Goal: Navigation & Orientation: Find specific page/section

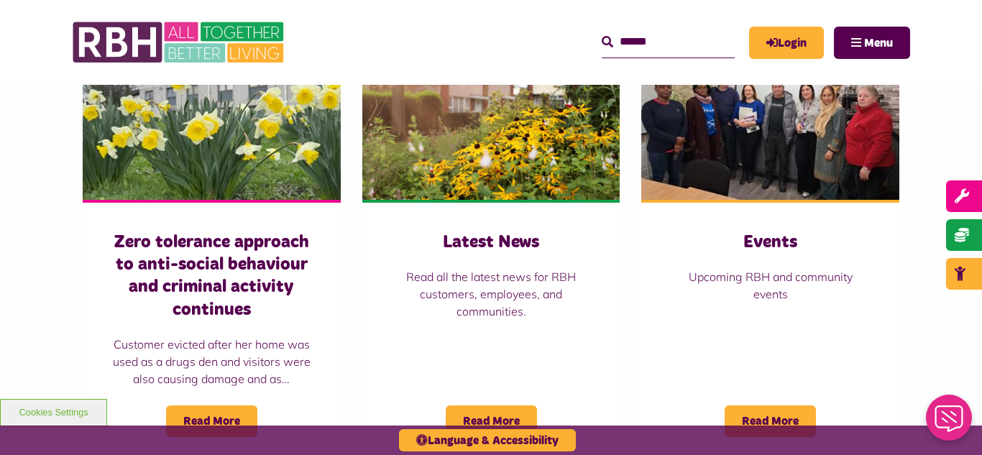
scroll to position [1035, 0]
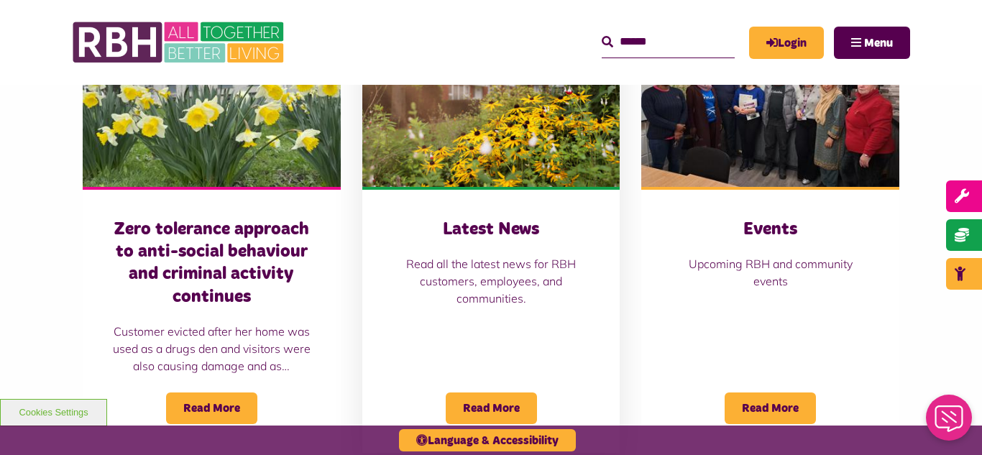
click at [481, 104] on img at bounding box center [491, 106] width 258 height 161
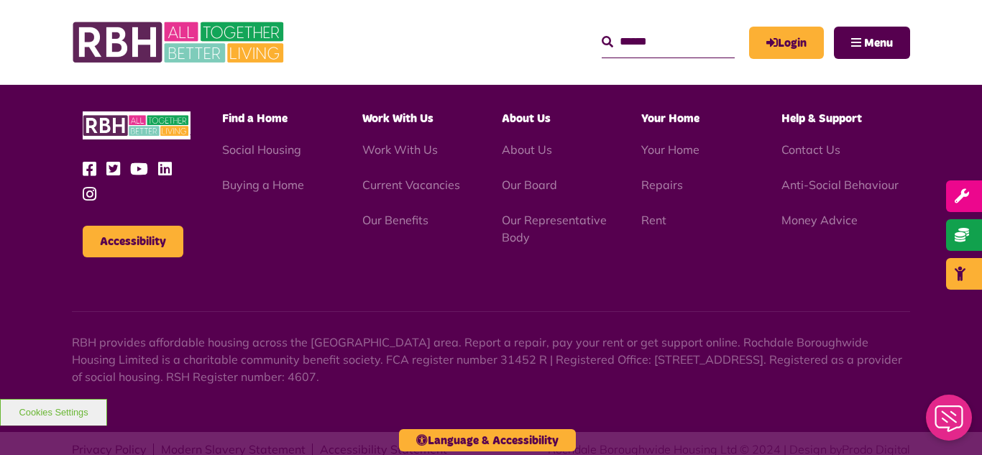
scroll to position [1564, 0]
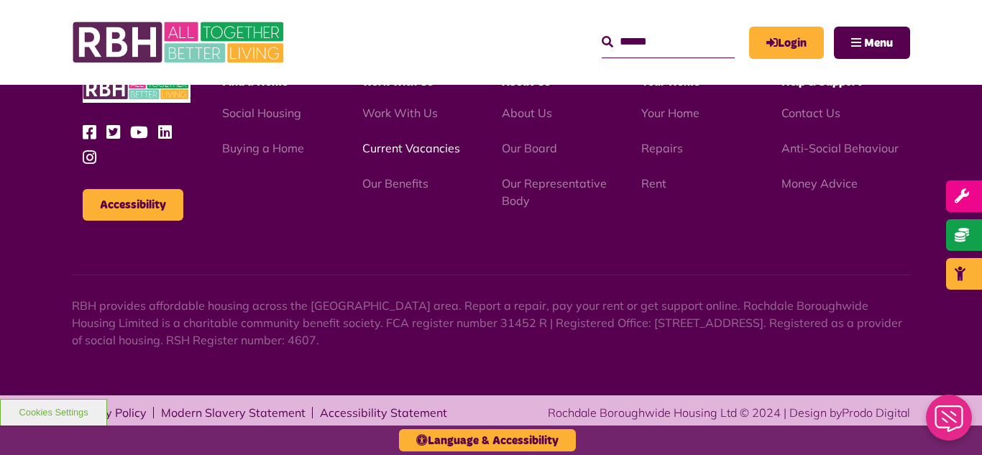
click at [379, 149] on link "Current Vacancies" at bounding box center [411, 148] width 98 height 14
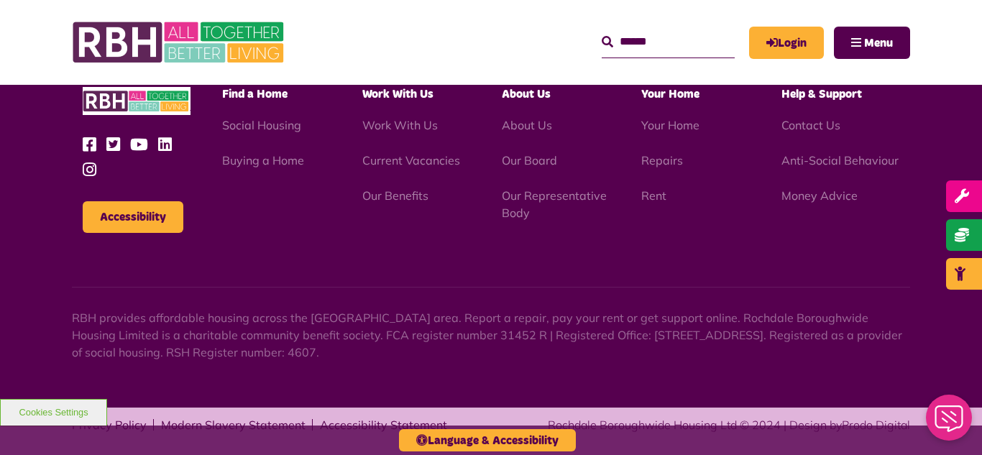
scroll to position [2057, 0]
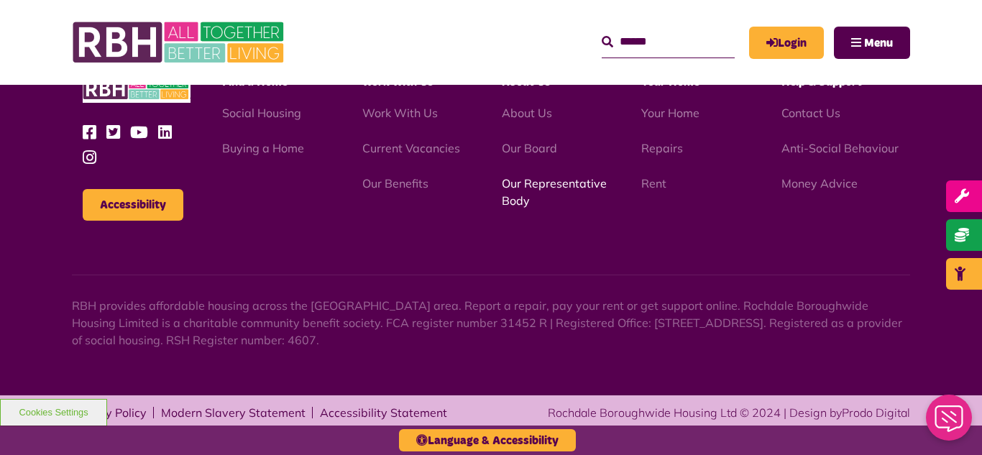
click at [539, 190] on link "Our Representative Body" at bounding box center [554, 192] width 105 height 32
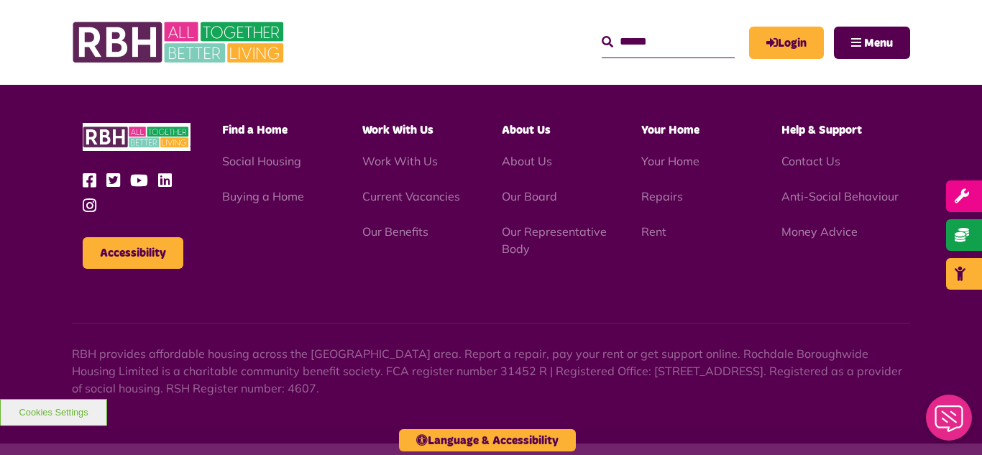
scroll to position [4172, 0]
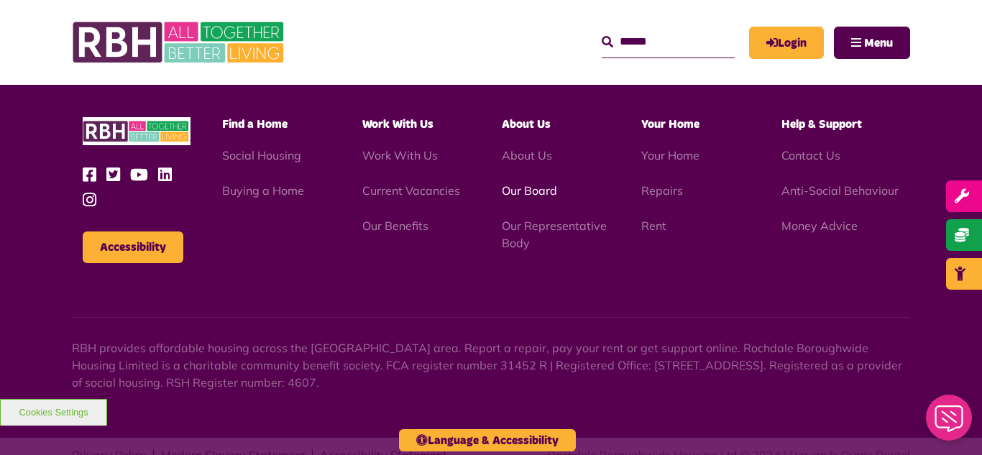
click at [540, 183] on link "Our Board" at bounding box center [529, 190] width 55 height 14
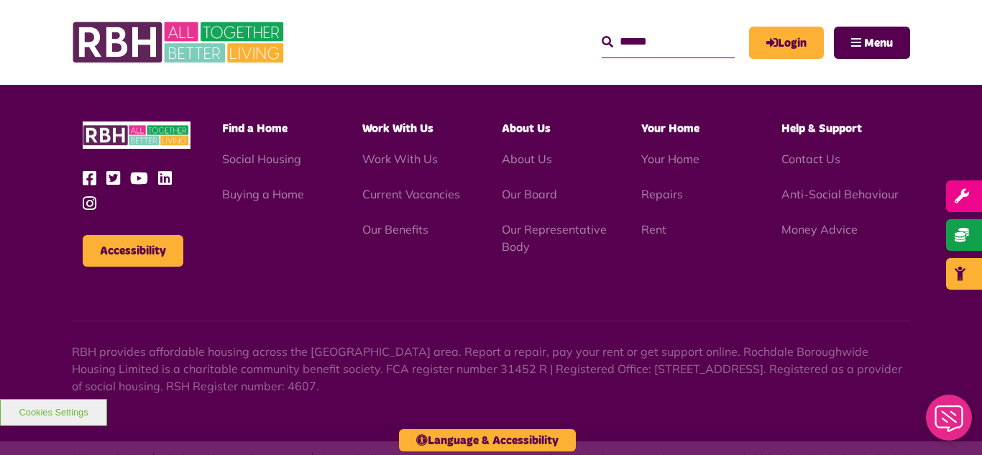
scroll to position [3774, 0]
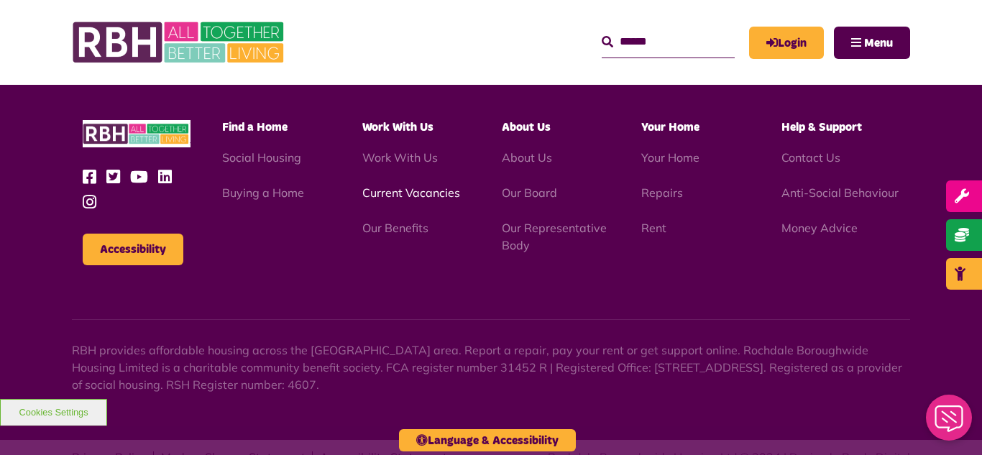
click at [413, 185] on link "Current Vacancies" at bounding box center [411, 192] width 98 height 14
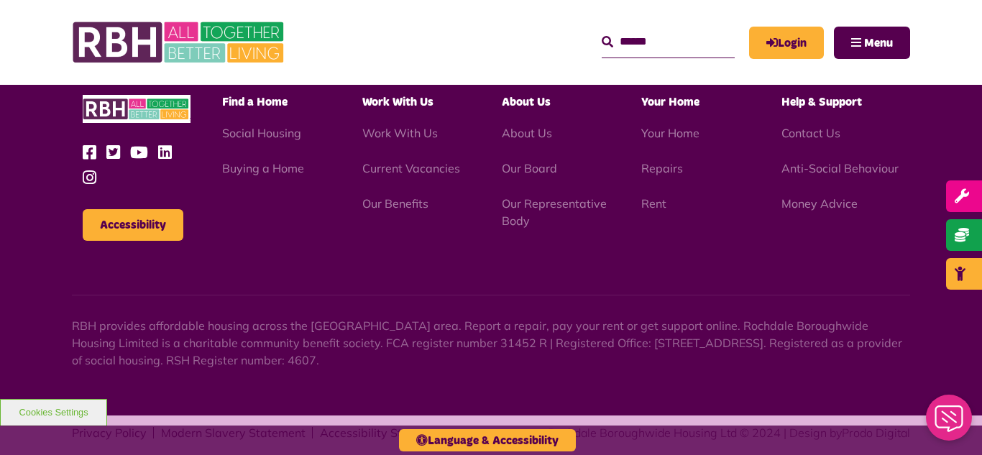
scroll to position [2057, 0]
